Goal: Task Accomplishment & Management: Use online tool/utility

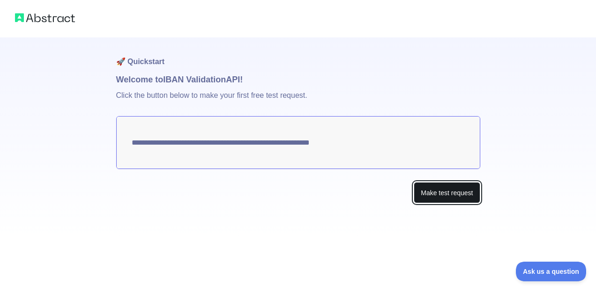
click at [429, 191] on button "Make test request" at bounding box center [447, 192] width 66 height 21
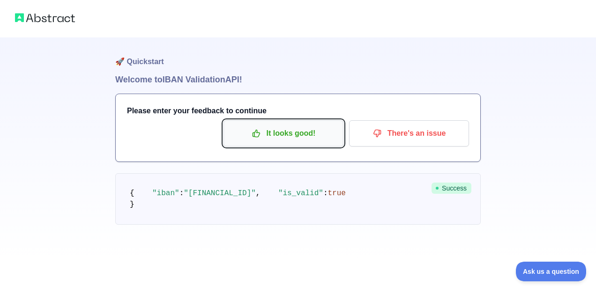
click at [275, 131] on p "It looks good!" at bounding box center [284, 134] width 106 height 16
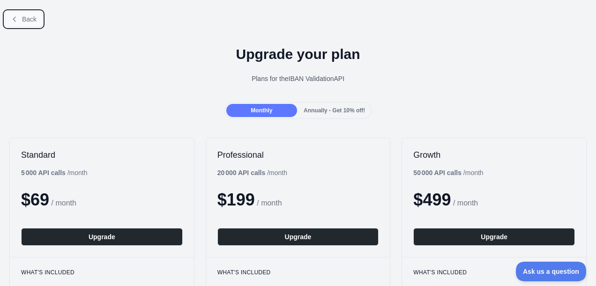
click at [14, 12] on button "Back" at bounding box center [24, 19] width 38 height 16
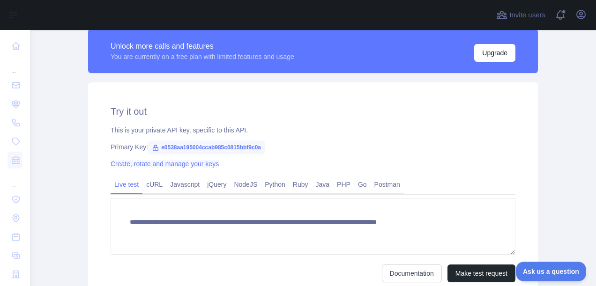
scroll to position [234, 0]
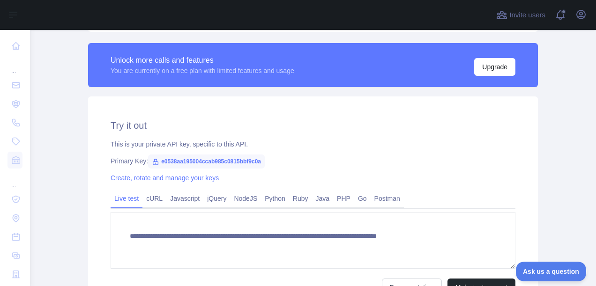
click at [153, 164] on icon at bounding box center [155, 162] width 5 height 6
drag, startPoint x: 256, startPoint y: 163, endPoint x: 150, endPoint y: 165, distance: 106.0
click at [150, 165] on span "e0538aa195004ccab985c0815bbf9c0a" at bounding box center [206, 162] width 117 height 14
copy span "e0538aa195004ccab985c0815bbf9c0a"
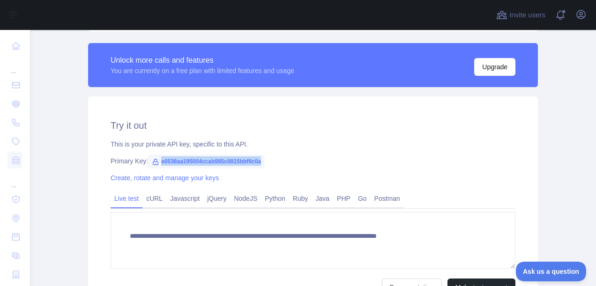
copy span "e0538aa195004ccab985c0815bbf9c0a"
click at [226, 161] on span "e0538aa195004ccab985c0815bbf9c0a" at bounding box center [206, 162] width 117 height 14
